Goal: Go to known website: Access a specific website the user already knows

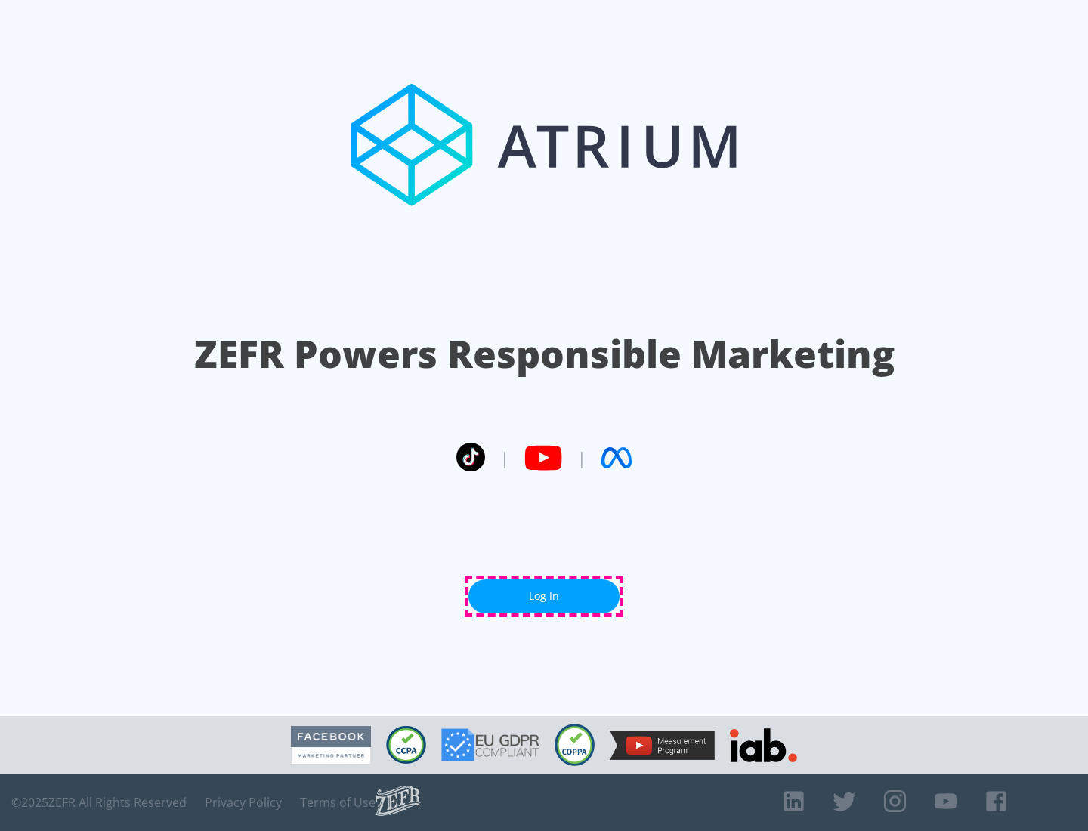
click at [544, 596] on link "Log In" at bounding box center [544, 597] width 151 height 34
